Goal: Browse casually

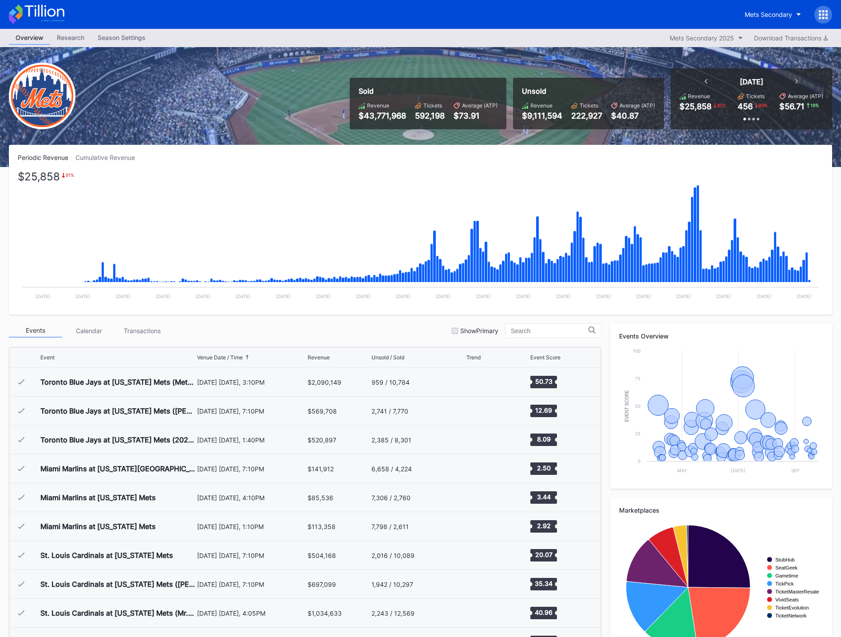
scroll to position [1732, 0]
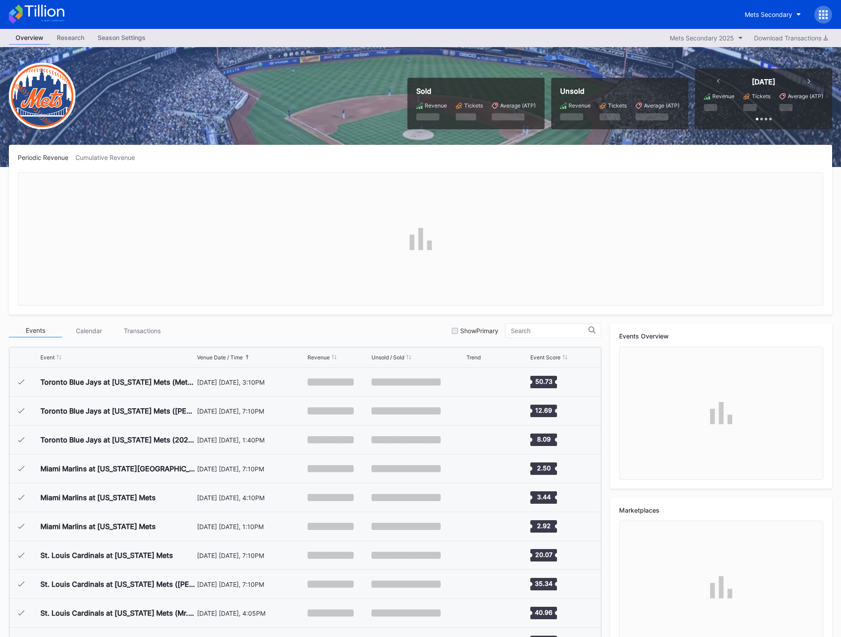
scroll to position [1732, 0]
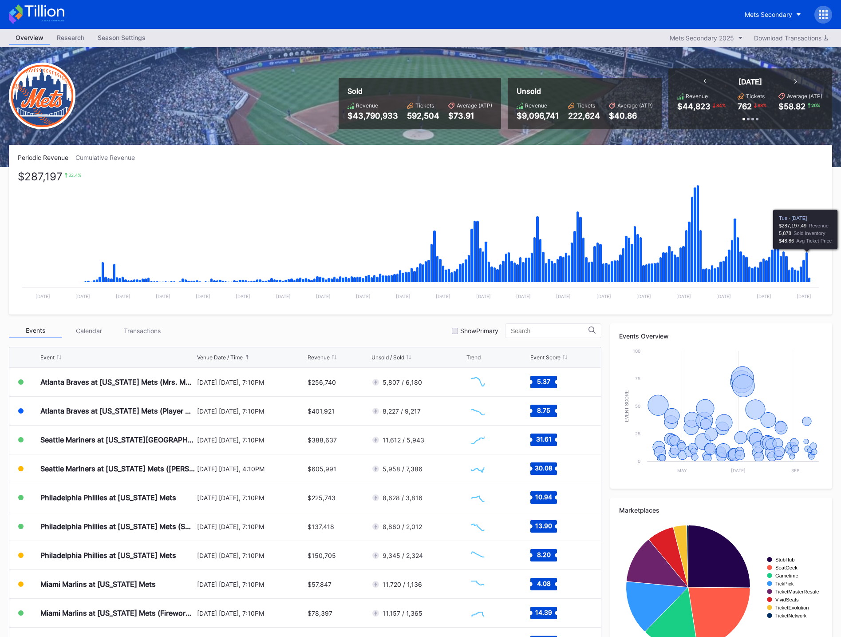
click at [807, 266] on icon "Chart title" at bounding box center [807, 267] width 3 height 30
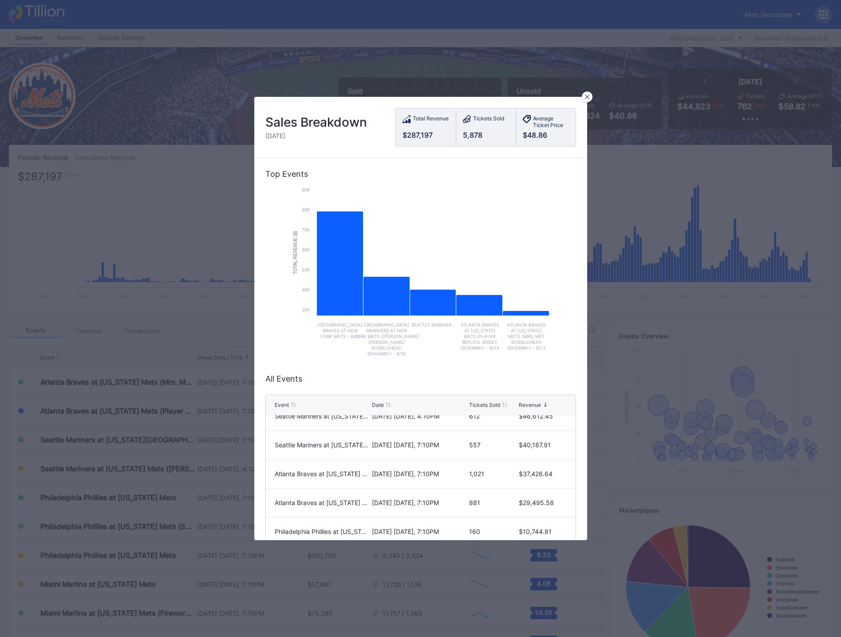
scroll to position [0, 0]
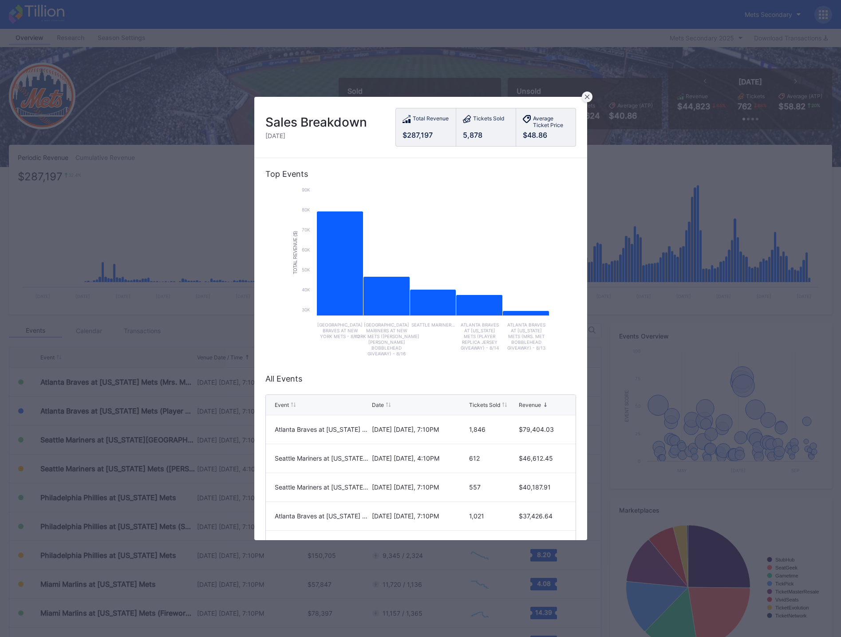
click at [587, 99] on icon at bounding box center [587, 97] width 4 height 4
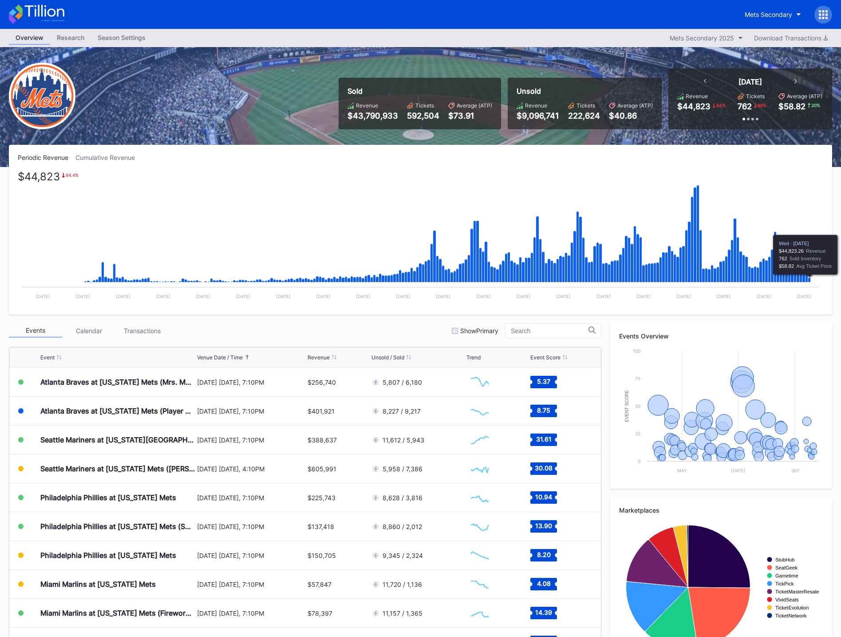
click at [810, 281] on icon "Chart title" at bounding box center [810, 280] width 3 height 5
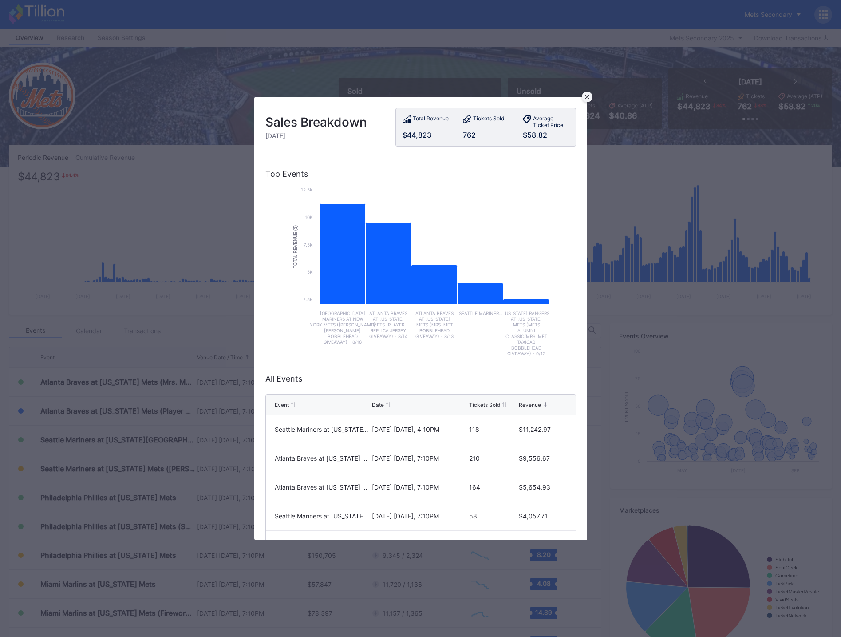
click at [587, 95] on icon at bounding box center [587, 97] width 4 height 4
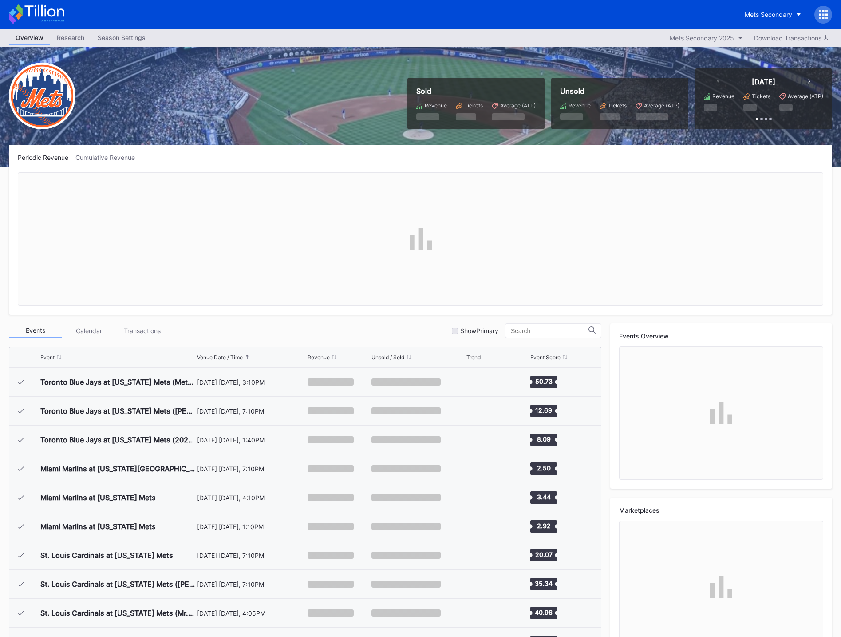
scroll to position [1732, 0]
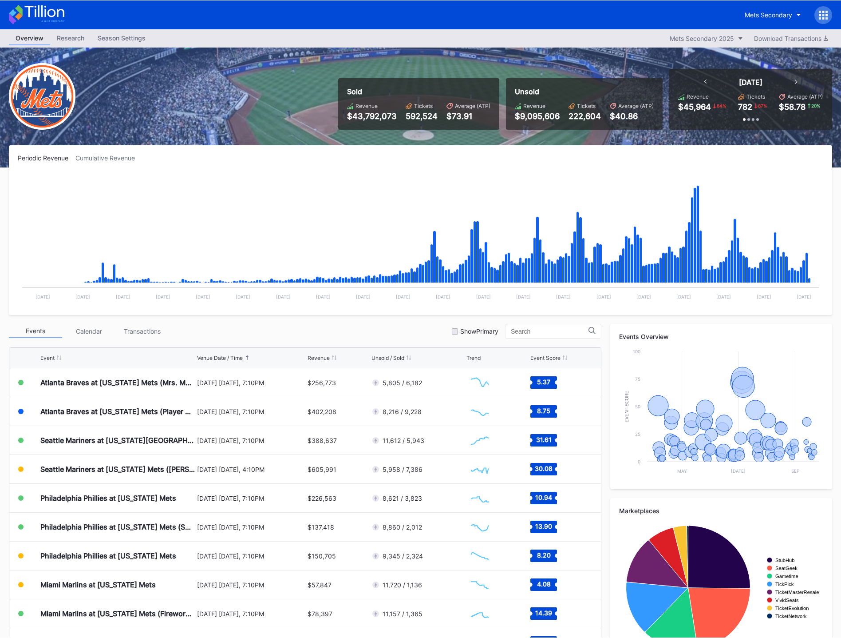
scroll to position [1732, 0]
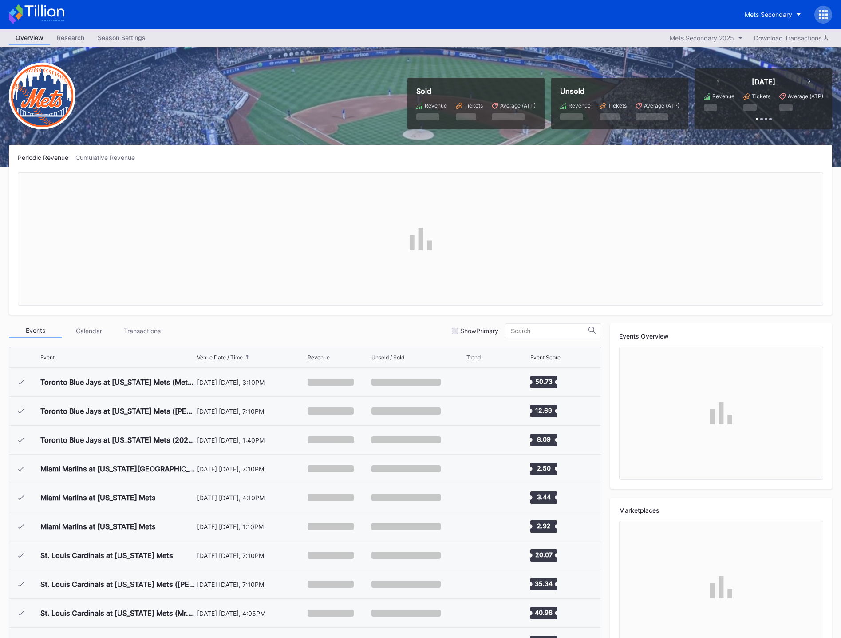
scroll to position [1732, 0]
